Goal: Navigation & Orientation: Go to known website

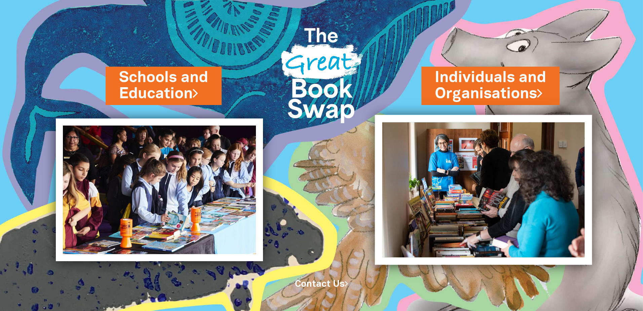
click at [499, 144] on img at bounding box center [483, 190] width 217 height 150
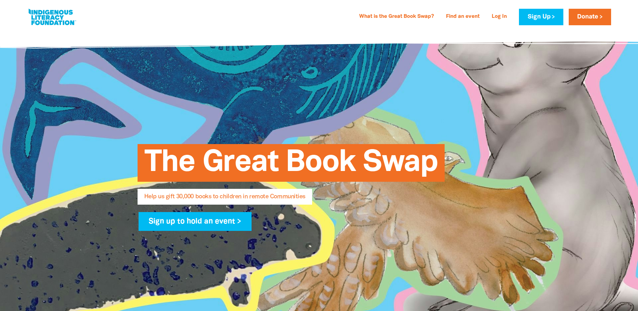
select select "AU"
click at [59, 24] on link at bounding box center [52, 17] width 50 height 21
drag, startPoint x: 59, startPoint y: 24, endPoint x: 162, endPoint y: 15, distance: 103.3
click at [151, 14] on div "What is the Great Book Swap? Find an event Log In Sign Up Donate" at bounding box center [344, 17] width 534 height 16
drag, startPoint x: 16, startPoint y: 0, endPoint x: 389, endPoint y: 101, distance: 386.4
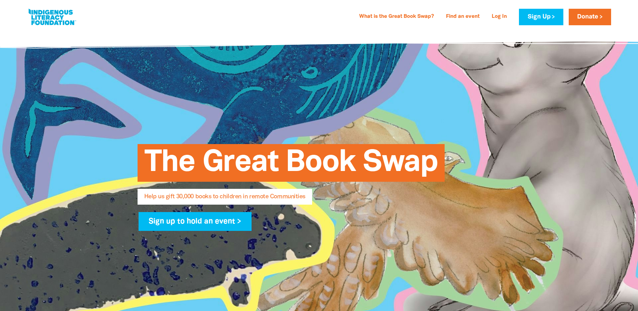
click at [389, 101] on div "The Great Book Swap Help us gift 30,000 books to children in remote Communities…" at bounding box center [318, 183] width 403 height 307
